Goal: Transaction & Acquisition: Purchase product/service

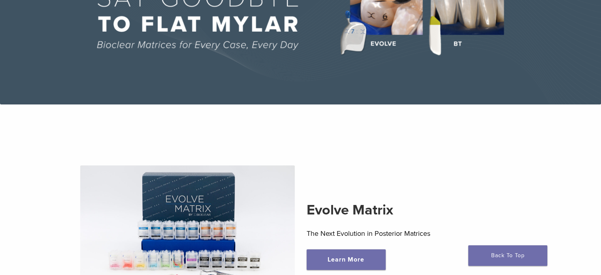
scroll to position [277, 0]
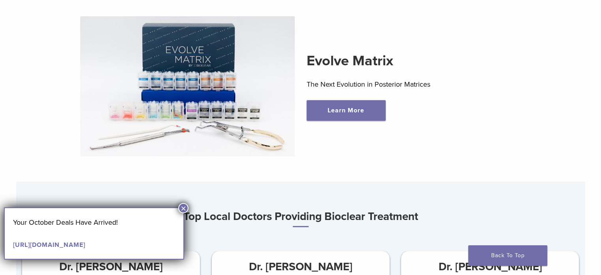
click at [182, 208] on button "×" at bounding box center [183, 208] width 10 height 10
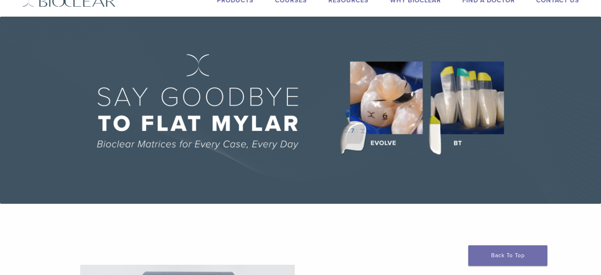
scroll to position [0, 0]
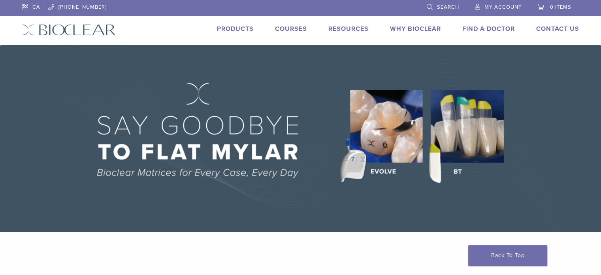
click at [242, 31] on link "Products" at bounding box center [235, 29] width 37 height 8
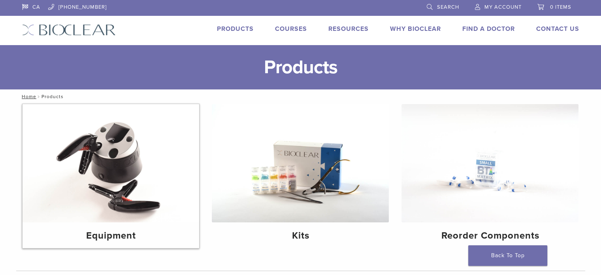
click at [138, 166] on img at bounding box center [111, 163] width 177 height 118
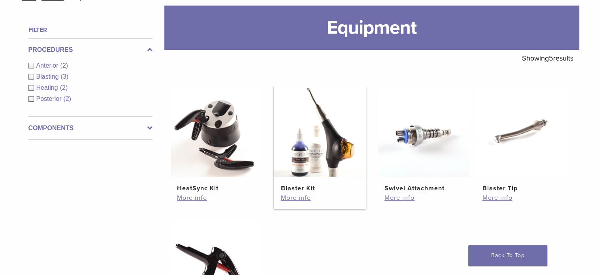
scroll to position [119, 0]
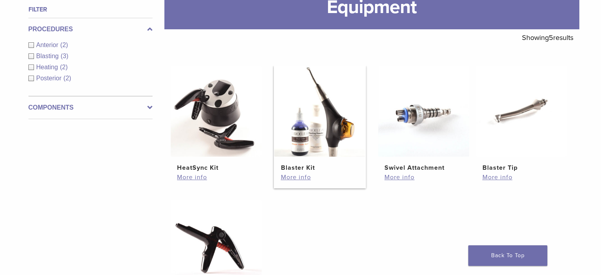
click at [334, 121] on img at bounding box center [319, 111] width 91 height 91
